Goal: Find specific page/section

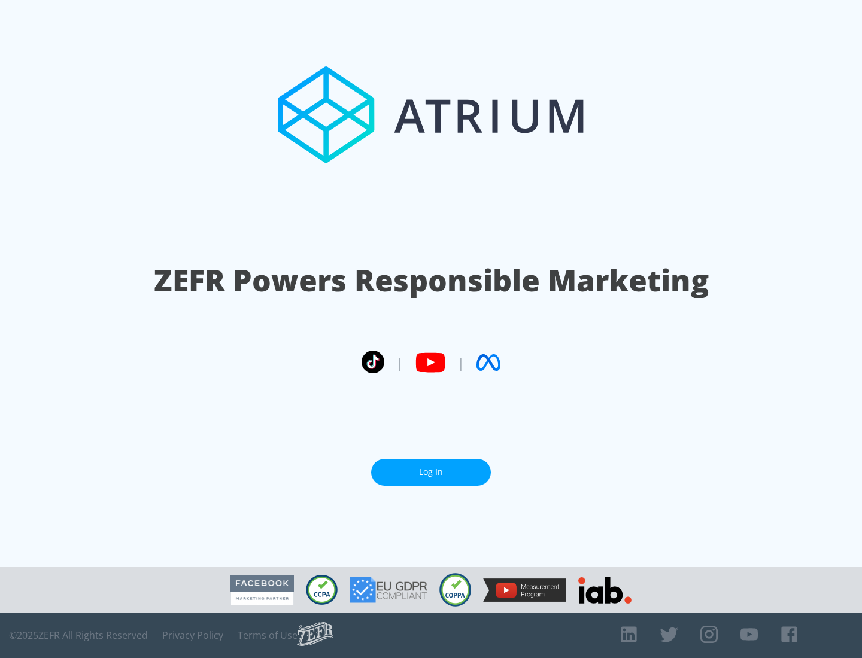
click at [431, 472] on link "Log In" at bounding box center [431, 472] width 120 height 27
